Goal: Task Accomplishment & Management: Use online tool/utility

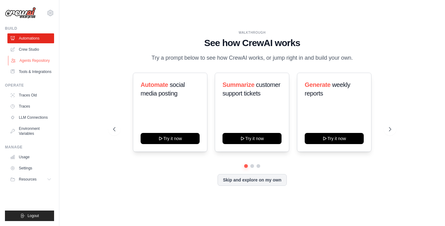
click at [34, 62] on link "Agents Repository" at bounding box center [31, 61] width 47 height 10
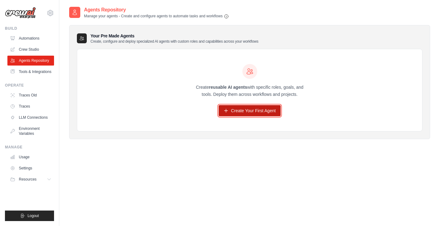
click at [254, 112] on link "Create Your First Agent" at bounding box center [250, 110] width 62 height 11
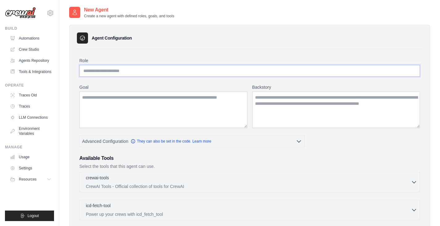
click at [93, 72] on input "Role" at bounding box center [249, 71] width 341 height 12
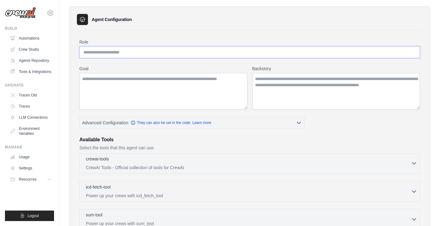
scroll to position [62, 0]
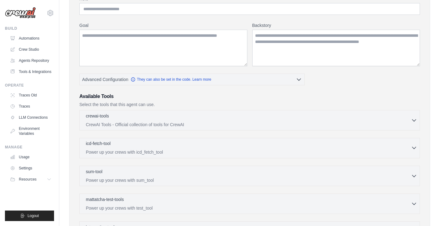
click at [412, 149] on icon "button" at bounding box center [414, 148] width 6 height 6
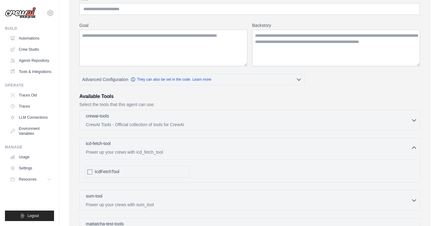
click at [412, 149] on icon "button" at bounding box center [414, 148] width 6 height 6
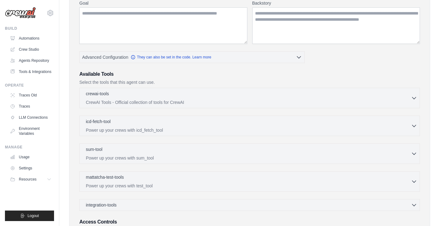
scroll to position [60, 0]
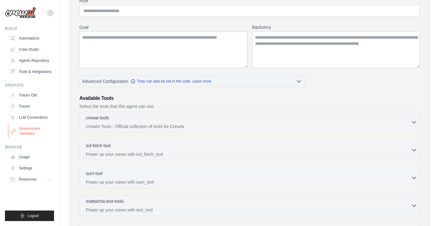
click at [35, 134] on link "Environment Variables" at bounding box center [31, 131] width 47 height 15
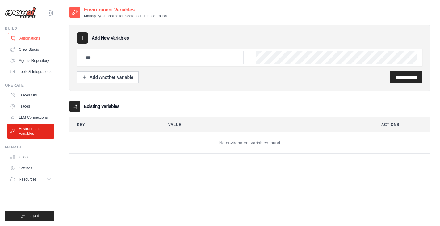
click at [32, 36] on link "Automations" at bounding box center [31, 38] width 47 height 10
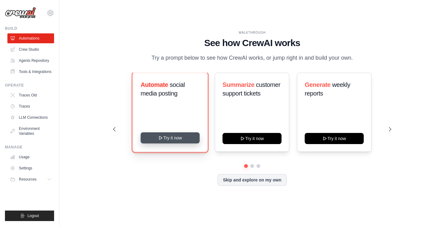
click at [175, 135] on button "Try it now" at bounding box center [170, 137] width 59 height 11
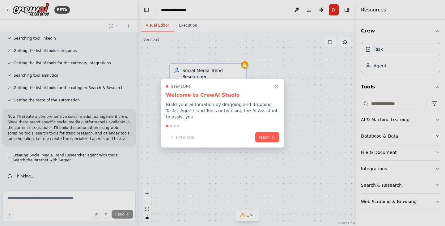
scroll to position [129, 0]
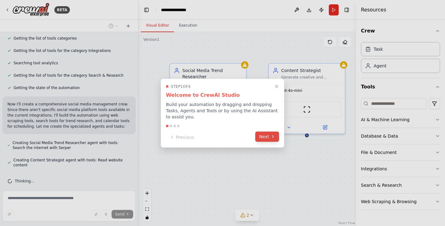
click at [270, 134] on icon at bounding box center [272, 136] width 5 height 5
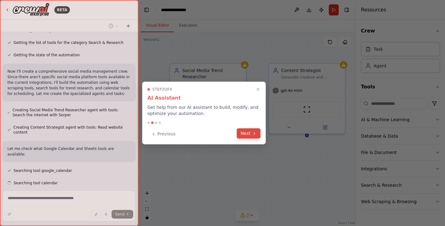
scroll to position [174, 0]
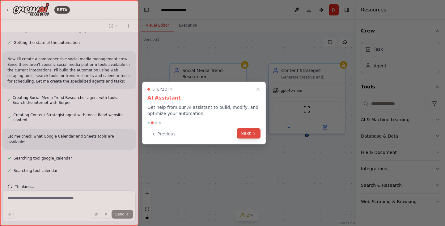
click at [250, 133] on button "Next" at bounding box center [249, 133] width 24 height 10
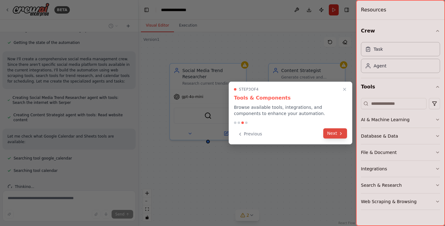
scroll to position [192, 0]
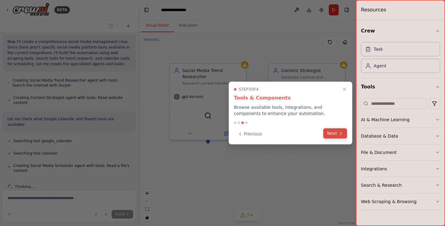
click at [334, 132] on button "Next" at bounding box center [335, 133] width 24 height 10
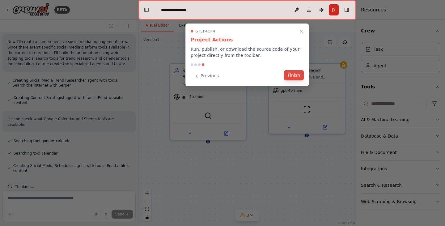
click at [294, 78] on button "Finish" at bounding box center [294, 75] width 20 height 10
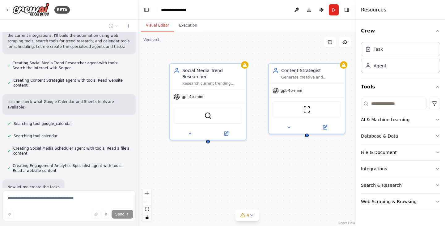
scroll to position [242, 0]
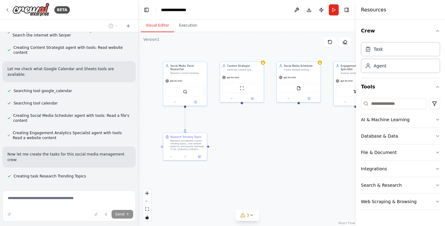
drag, startPoint x: 317, startPoint y: 180, endPoint x: 277, endPoint y: 130, distance: 63.8
click at [277, 130] on div ".deletable-edge-delete-btn { width: 20px; height: 20px; border: 0px solid #ffff…" at bounding box center [247, 129] width 218 height 194
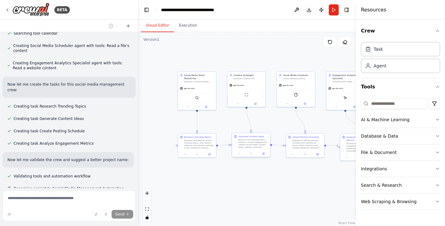
scroll to position [324, 0]
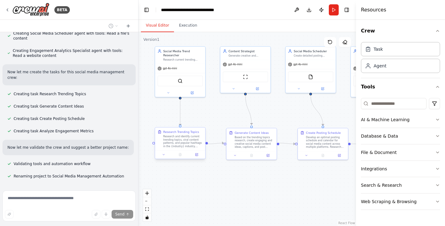
click at [191, 142] on div "Research and identify current trending topics, viral content patterns, and popu…" at bounding box center [183, 141] width 40 height 13
click at [193, 91] on icon at bounding box center [192, 92] width 2 height 2
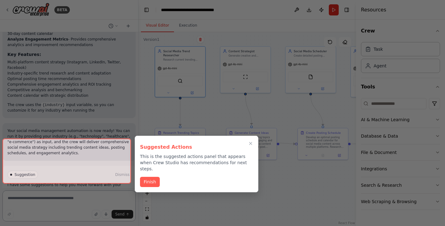
scroll to position [630, 0]
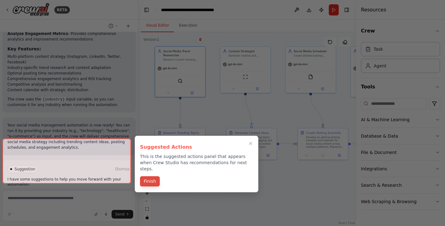
click at [152, 177] on button "Finish" at bounding box center [150, 181] width 20 height 10
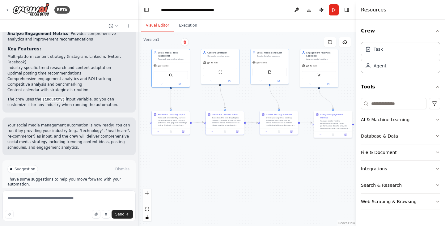
drag, startPoint x: 296, startPoint y: 199, endPoint x: 258, endPoint y: 164, distance: 52.0
click at [258, 164] on div ".deletable-edge-delete-btn { width: 20px; height: 20px; border: 0px solid #ffff…" at bounding box center [247, 129] width 218 height 194
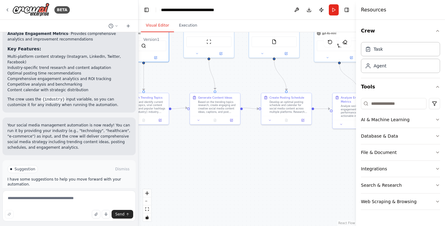
click at [58, 193] on span "Run Automation" at bounding box center [72, 195] width 30 height 5
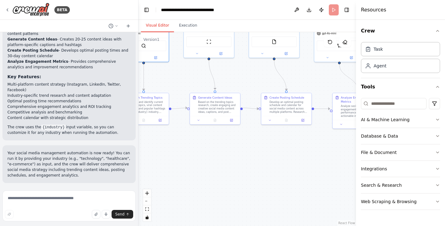
scroll to position [580, 0]
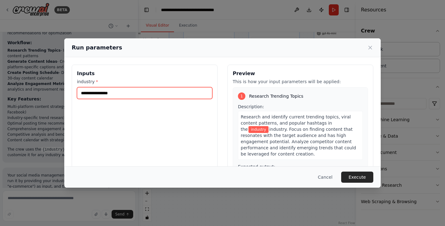
click at [104, 97] on input "industry *" at bounding box center [144, 93] width 135 height 12
type input "*"
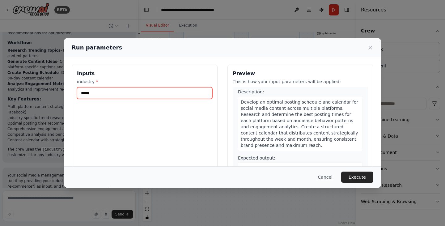
scroll to position [278, 0]
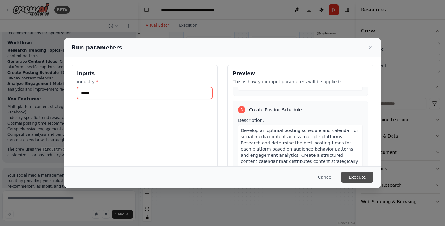
type input "*****"
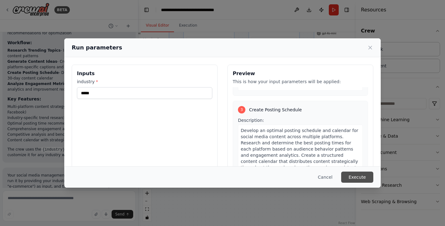
click at [358, 178] on button "Execute" at bounding box center [357, 177] width 32 height 11
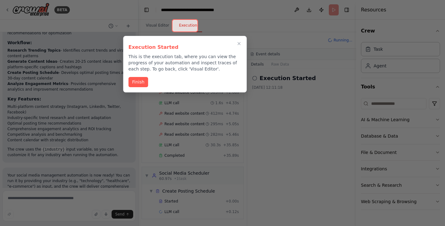
scroll to position [173, 0]
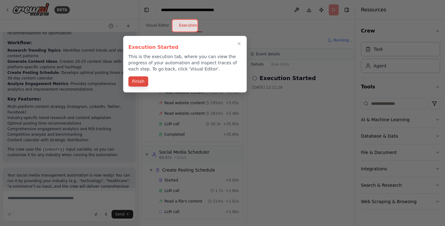
click at [142, 80] on button "Finish" at bounding box center [139, 81] width 20 height 10
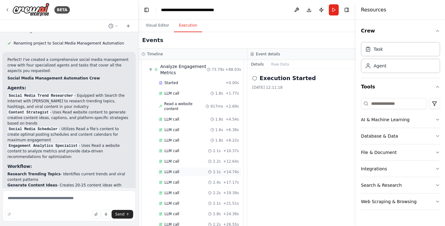
scroll to position [536, 0]
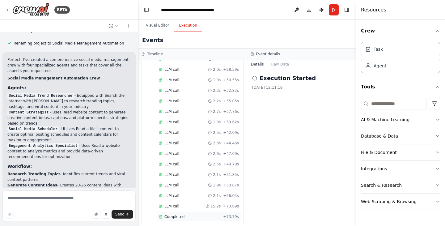
click at [172, 214] on span "Completed" at bounding box center [174, 216] width 20 height 5
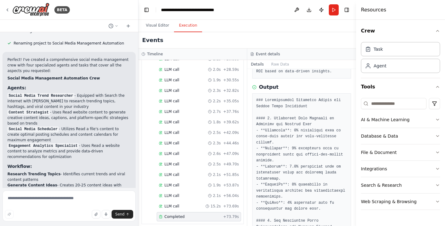
scroll to position [84, 0]
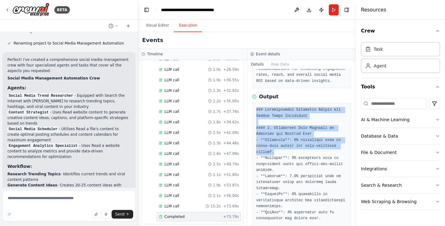
drag, startPoint x: 257, startPoint y: 105, endPoint x: 285, endPoint y: 147, distance: 50.7
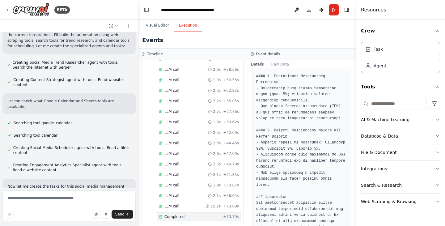
scroll to position [0, 0]
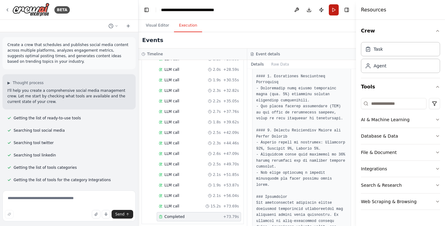
click at [334, 12] on button "Run" at bounding box center [334, 9] width 10 height 11
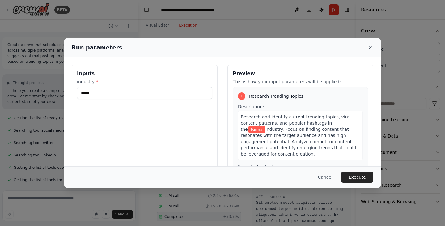
click at [371, 49] on icon at bounding box center [370, 48] width 6 height 6
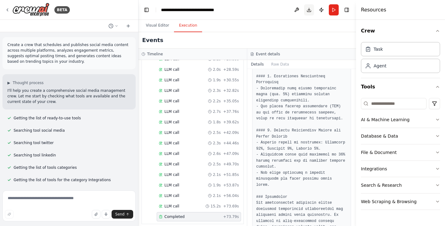
click at [308, 9] on button "Download" at bounding box center [309, 9] width 10 height 11
